Goal: Navigation & Orientation: Find specific page/section

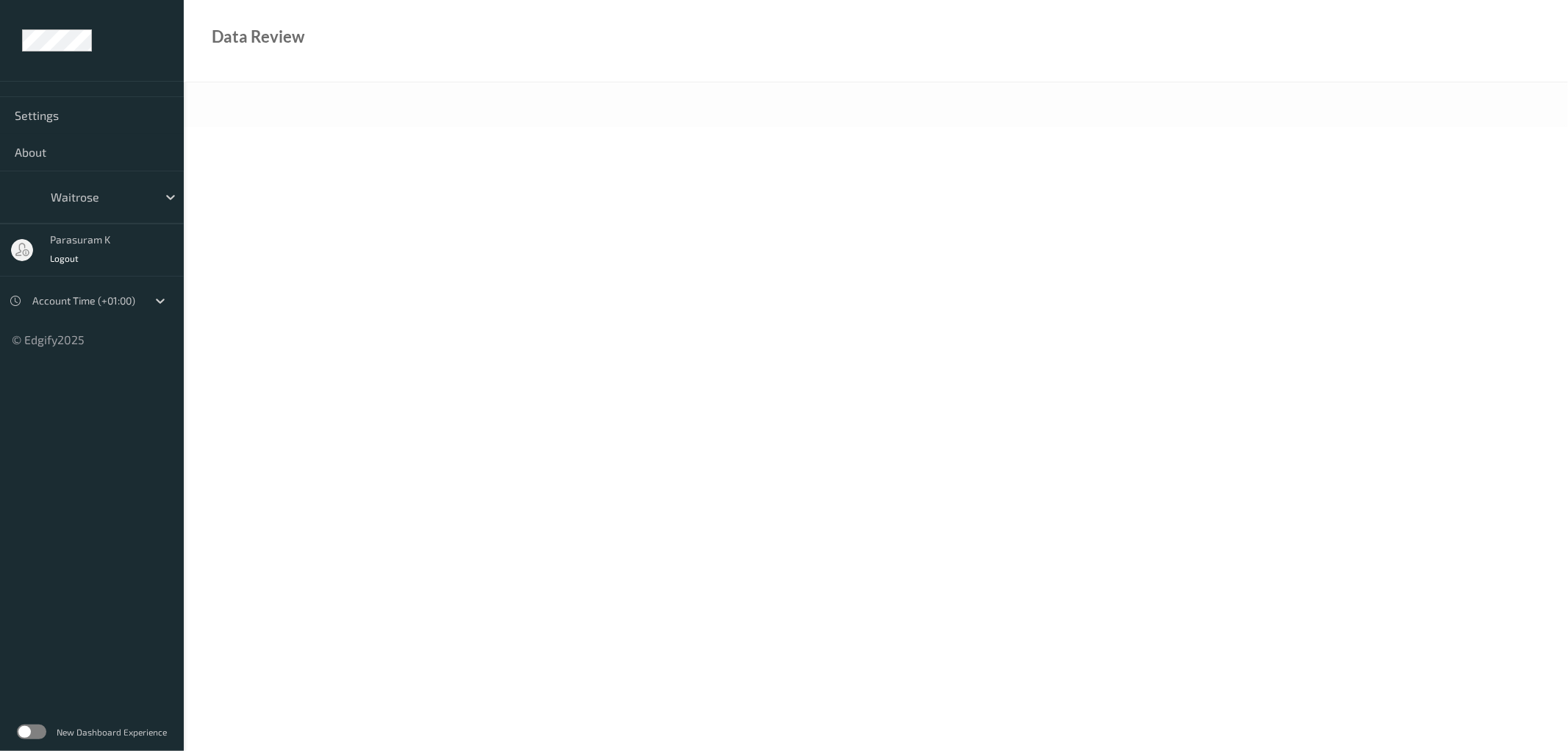
click at [39, 732] on label at bounding box center [32, 731] width 29 height 15
